Goal: Task Accomplishment & Management: Use online tool/utility

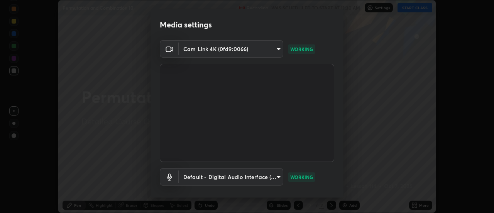
scroll to position [41, 0]
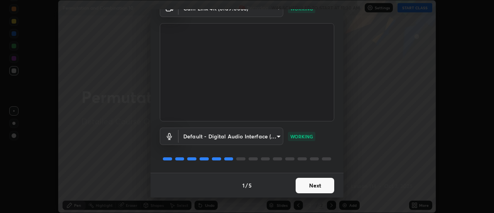
click at [326, 183] on button "Next" at bounding box center [315, 185] width 39 height 15
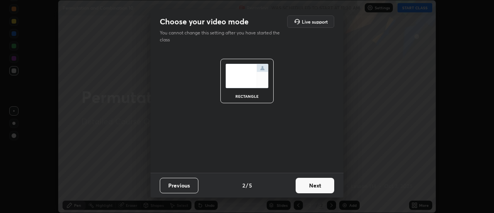
click at [330, 184] on button "Next" at bounding box center [315, 185] width 39 height 15
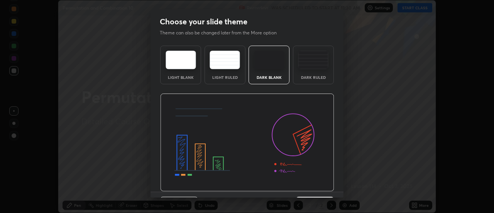
scroll to position [19, 0]
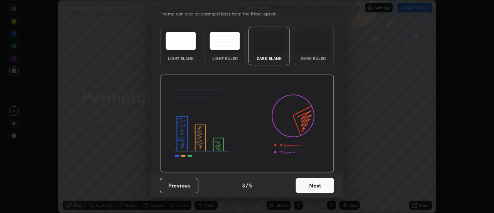
click at [319, 54] on div "Dark Ruled" at bounding box center [313, 46] width 41 height 39
click at [316, 183] on button "Next" at bounding box center [315, 185] width 39 height 15
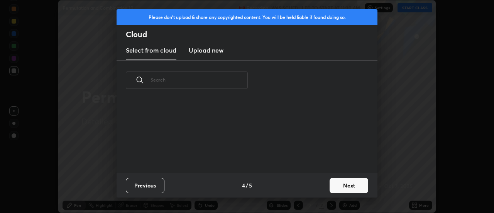
scroll to position [0, 0]
click at [353, 181] on button "Next" at bounding box center [349, 185] width 39 height 15
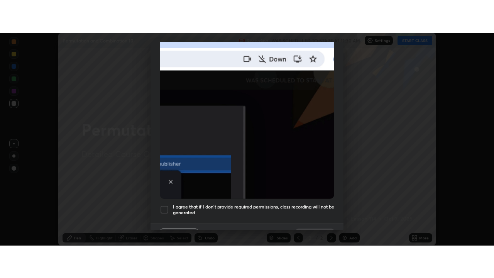
scroll to position [198, 0]
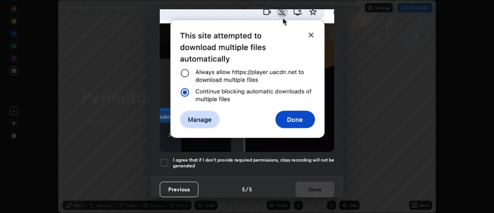
click at [166, 158] on div at bounding box center [164, 162] width 9 height 9
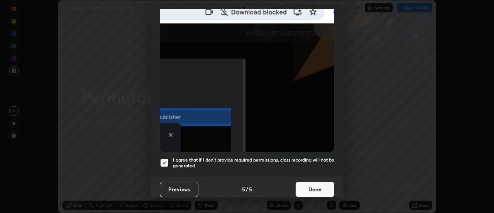
click at [312, 182] on button "Done" at bounding box center [315, 188] width 39 height 15
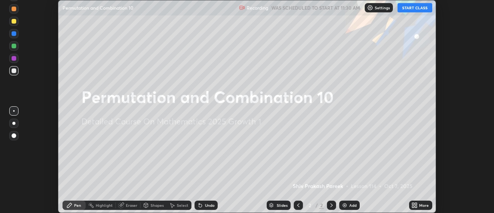
click at [413, 7] on button "START CLASS" at bounding box center [415, 7] width 35 height 9
click at [349, 205] on div "Add" at bounding box center [352, 205] width 7 height 4
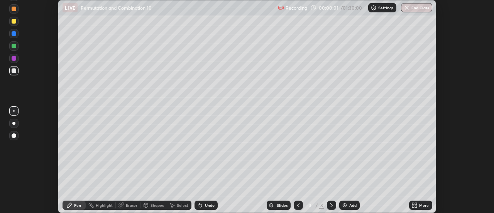
click at [421, 206] on div "More" at bounding box center [424, 205] width 10 height 4
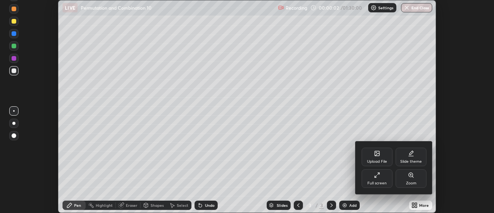
click at [374, 178] on div "Full screen" at bounding box center [377, 178] width 31 height 19
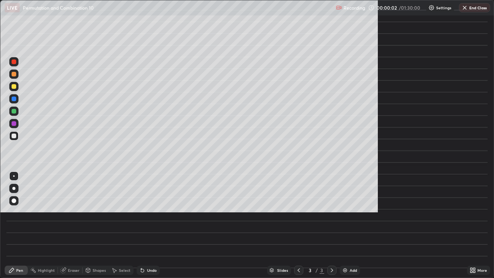
scroll to position [278, 494]
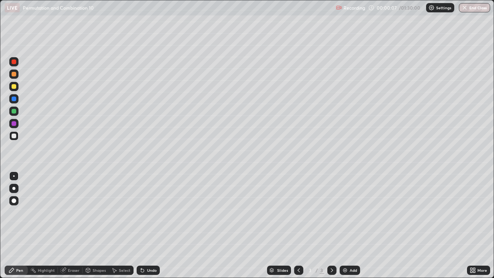
click at [13, 112] on div at bounding box center [14, 111] width 5 height 5
click at [17, 86] on div at bounding box center [13, 86] width 9 height 9
click at [348, 212] on div "Add" at bounding box center [350, 270] width 20 height 9
click at [13, 136] on div at bounding box center [14, 136] width 5 height 5
click at [15, 110] on div at bounding box center [14, 111] width 5 height 5
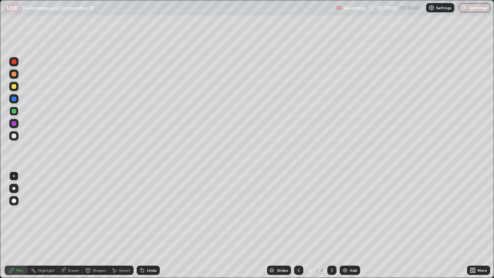
click at [13, 138] on div at bounding box center [14, 136] width 5 height 5
click at [14, 98] on div at bounding box center [14, 99] width 5 height 5
click at [350, 212] on div "Add" at bounding box center [353, 270] width 7 height 4
click at [14, 135] on div at bounding box center [14, 136] width 5 height 5
click at [14, 98] on div at bounding box center [14, 99] width 5 height 5
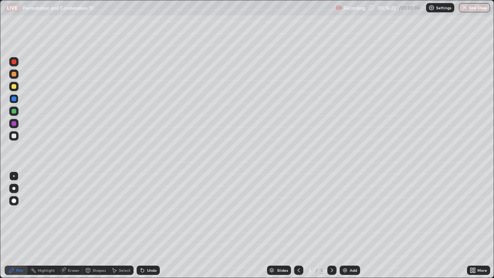
click at [150, 212] on div "Undo" at bounding box center [152, 270] width 10 height 4
click at [13, 136] on div at bounding box center [14, 136] width 5 height 5
click at [151, 212] on div "Undo" at bounding box center [152, 270] width 10 height 4
click at [13, 87] on div at bounding box center [14, 86] width 5 height 5
click at [350, 212] on div "Add" at bounding box center [353, 270] width 7 height 4
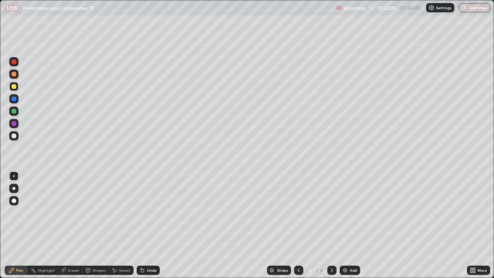
click at [14, 110] on div at bounding box center [14, 111] width 5 height 5
click at [13, 137] on div at bounding box center [14, 136] width 5 height 5
click at [15, 98] on div at bounding box center [14, 99] width 5 height 5
click at [15, 64] on div at bounding box center [14, 61] width 5 height 5
click at [151, 212] on div "Undo" at bounding box center [152, 270] width 10 height 4
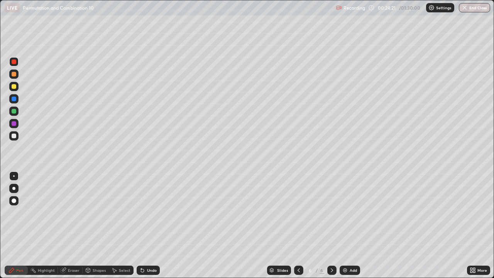
click at [154, 212] on div "Undo" at bounding box center [148, 270] width 23 height 9
click at [145, 212] on div "Undo" at bounding box center [148, 270] width 23 height 9
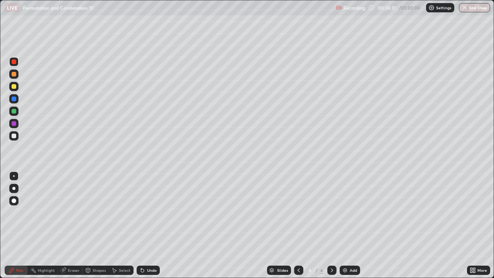
click at [146, 212] on div "Undo" at bounding box center [148, 270] width 23 height 9
click at [147, 212] on div "Undo" at bounding box center [148, 270] width 23 height 9
click at [148, 212] on div "Undo" at bounding box center [148, 270] width 23 height 9
click at [16, 101] on div at bounding box center [13, 98] width 9 height 9
click at [352, 212] on div "Add" at bounding box center [353, 270] width 7 height 4
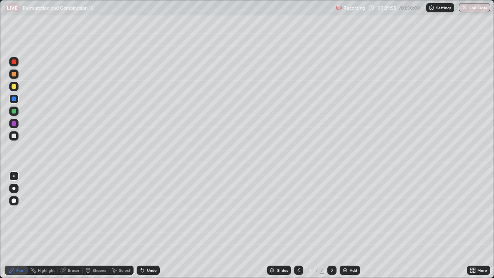
click at [12, 136] on div at bounding box center [14, 136] width 5 height 5
click at [14, 114] on div at bounding box center [13, 111] width 9 height 9
click at [354, 212] on div "Add" at bounding box center [353, 270] width 7 height 4
click at [13, 137] on div at bounding box center [14, 136] width 5 height 5
click at [152, 212] on div "Undo" at bounding box center [152, 270] width 10 height 4
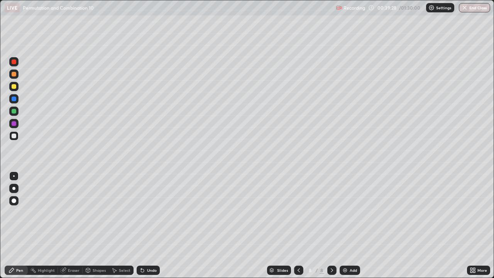
click at [347, 212] on img at bounding box center [345, 270] width 6 height 6
click at [17, 86] on div at bounding box center [13, 86] width 9 height 9
click at [14, 137] on div at bounding box center [14, 136] width 5 height 5
click at [16, 112] on div at bounding box center [14, 111] width 5 height 5
click at [14, 63] on div at bounding box center [14, 61] width 5 height 5
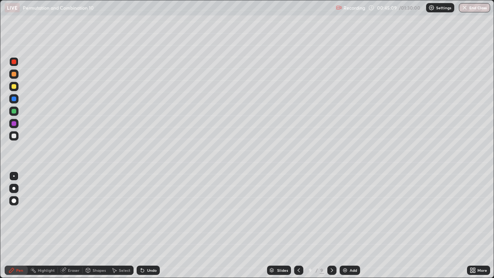
click at [350, 212] on div "Add" at bounding box center [353, 270] width 7 height 4
click at [13, 137] on div at bounding box center [14, 136] width 5 height 5
click at [13, 86] on div at bounding box center [14, 86] width 5 height 5
click at [13, 138] on div at bounding box center [14, 136] width 5 height 5
click at [14, 109] on div at bounding box center [14, 111] width 5 height 5
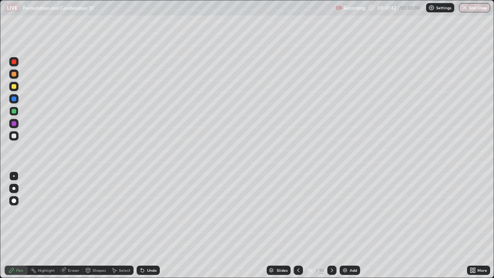
click at [14, 139] on div at bounding box center [13, 135] width 9 height 9
click at [159, 212] on div "Undo" at bounding box center [148, 270] width 23 height 9
click at [148, 212] on div "Undo" at bounding box center [152, 270] width 10 height 4
click at [149, 212] on div "Undo" at bounding box center [152, 270] width 10 height 4
click at [148, 212] on div "Undo" at bounding box center [152, 270] width 10 height 4
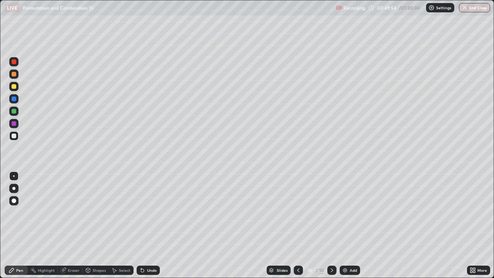
click at [147, 212] on div "Undo" at bounding box center [152, 270] width 10 height 4
click at [146, 212] on div "Undo" at bounding box center [148, 270] width 23 height 9
click at [144, 212] on div "Undo" at bounding box center [148, 270] width 23 height 9
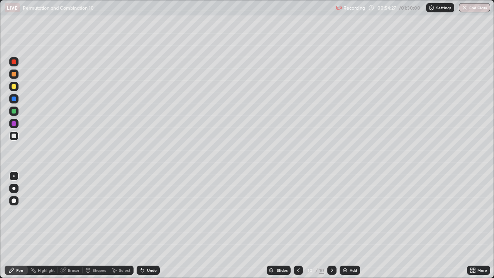
click at [351, 212] on div "Add" at bounding box center [353, 270] width 7 height 4
click at [13, 99] on div at bounding box center [14, 99] width 5 height 5
click at [66, 212] on div "Eraser" at bounding box center [70, 270] width 25 height 9
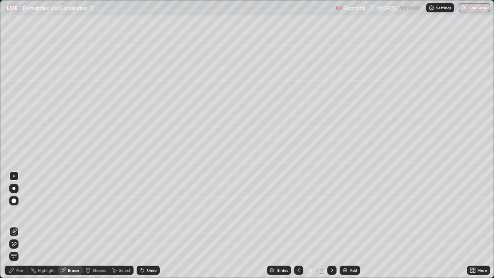
click at [16, 212] on div "Pen" at bounding box center [19, 270] width 7 height 4
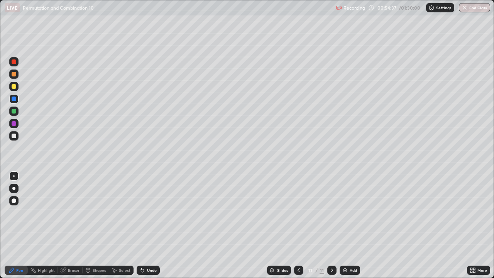
click at [73, 212] on div "Eraser" at bounding box center [74, 270] width 12 height 4
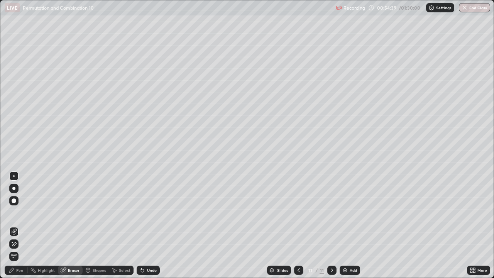
click at [20, 212] on div "Pen" at bounding box center [19, 270] width 7 height 4
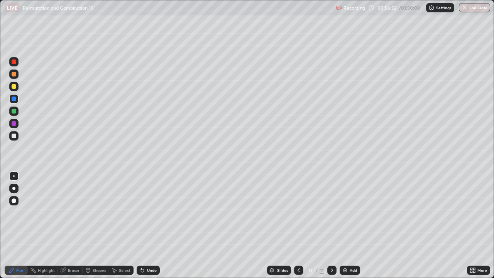
click at [14, 86] on div at bounding box center [14, 86] width 5 height 5
click at [156, 212] on div "Undo" at bounding box center [148, 270] width 23 height 9
click at [151, 212] on div "Undo" at bounding box center [152, 270] width 10 height 4
click at [299, 212] on icon at bounding box center [299, 270] width 6 height 6
click at [331, 212] on icon at bounding box center [332, 270] width 6 height 6
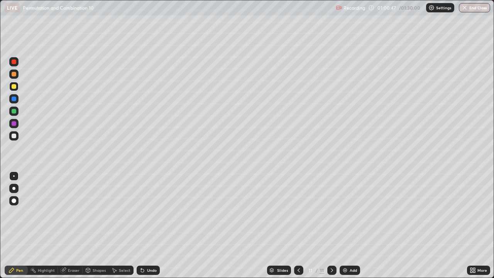
click at [299, 212] on div at bounding box center [298, 270] width 9 height 9
click at [331, 212] on icon at bounding box center [332, 270] width 6 height 6
click at [348, 212] on div "Add" at bounding box center [350, 270] width 20 height 9
click at [14, 135] on div at bounding box center [14, 136] width 5 height 5
click at [14, 139] on div at bounding box center [13, 135] width 9 height 9
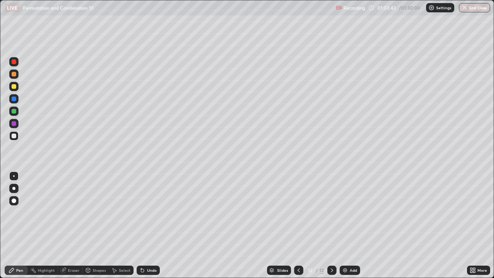
click at [15, 111] on div at bounding box center [14, 111] width 5 height 5
click at [12, 137] on div at bounding box center [14, 136] width 5 height 5
click at [147, 212] on div "Undo" at bounding box center [152, 270] width 10 height 4
click at [153, 212] on div "Undo" at bounding box center [152, 270] width 10 height 4
click at [298, 212] on icon at bounding box center [299, 270] width 6 height 6
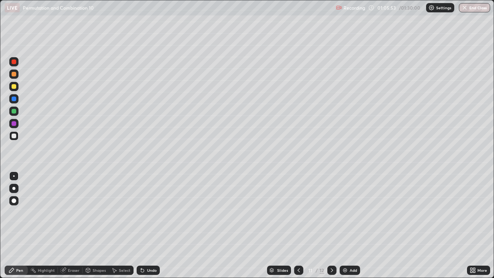
click at [331, 212] on icon at bounding box center [332, 270] width 6 height 6
click at [158, 212] on div "Undo" at bounding box center [148, 270] width 23 height 9
click at [351, 212] on div "Add" at bounding box center [353, 270] width 7 height 4
click at [14, 97] on div at bounding box center [14, 99] width 5 height 5
click at [141, 212] on icon at bounding box center [142, 270] width 3 height 3
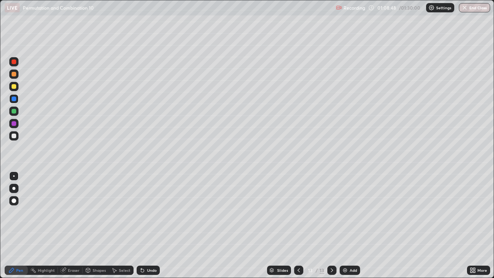
click at [17, 134] on div at bounding box center [13, 135] width 9 height 9
click at [18, 112] on div at bounding box center [13, 111] width 9 height 9
click at [13, 136] on div at bounding box center [14, 136] width 5 height 5
click at [147, 212] on div "Undo" at bounding box center [152, 270] width 10 height 4
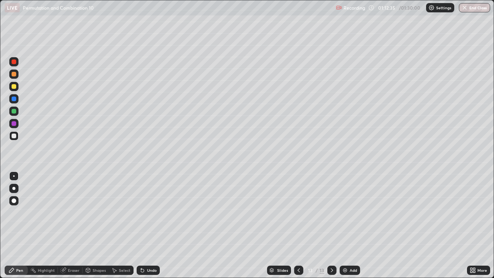
click at [351, 212] on div "Add" at bounding box center [353, 270] width 7 height 4
click at [14, 113] on div at bounding box center [14, 111] width 5 height 5
click at [149, 212] on div "Undo" at bounding box center [152, 270] width 10 height 4
click at [91, 212] on div "Shapes" at bounding box center [96, 270] width 26 height 9
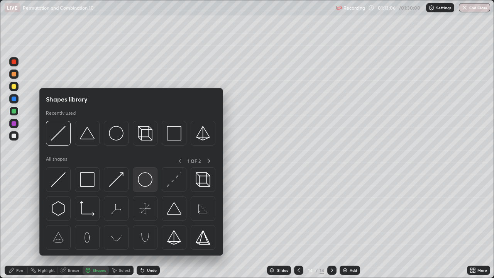
click at [149, 183] on img at bounding box center [145, 179] width 15 height 15
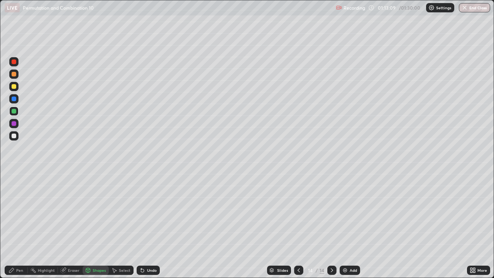
click at [23, 212] on div "Pen" at bounding box center [16, 270] width 23 height 9
click at [14, 138] on div at bounding box center [14, 136] width 5 height 5
click at [13, 97] on div at bounding box center [14, 99] width 5 height 5
click at [15, 139] on div at bounding box center [13, 135] width 9 height 9
click at [149, 212] on div "Undo" at bounding box center [152, 270] width 10 height 4
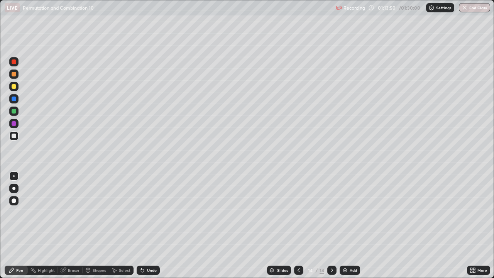
click at [149, 212] on div "Undo" at bounding box center [152, 270] width 10 height 4
click at [153, 212] on div "Undo" at bounding box center [148, 270] width 23 height 9
click at [150, 212] on div "Undo" at bounding box center [152, 270] width 10 height 4
click at [17, 113] on div at bounding box center [13, 111] width 9 height 9
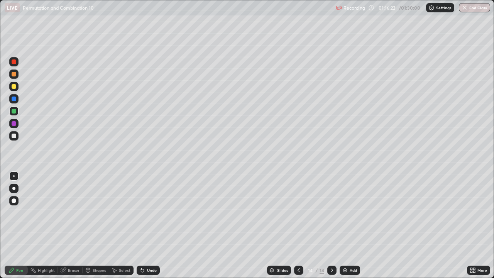
click at [12, 136] on div at bounding box center [14, 136] width 5 height 5
click at [474, 7] on button "End Class" at bounding box center [474, 7] width 31 height 9
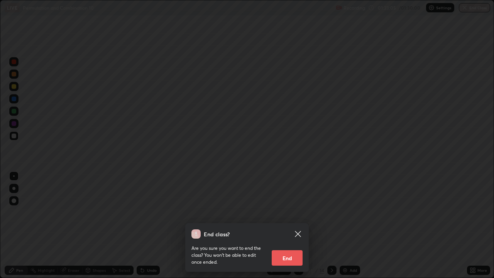
click at [287, 212] on button "End" at bounding box center [287, 257] width 31 height 15
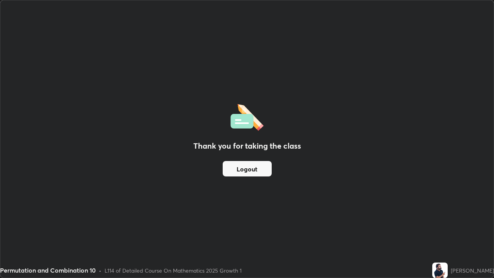
click at [254, 170] on button "Logout" at bounding box center [247, 168] width 49 height 15
click at [252, 169] on button "Logout" at bounding box center [247, 168] width 49 height 15
